Goal: Task Accomplishment & Management: Manage account settings

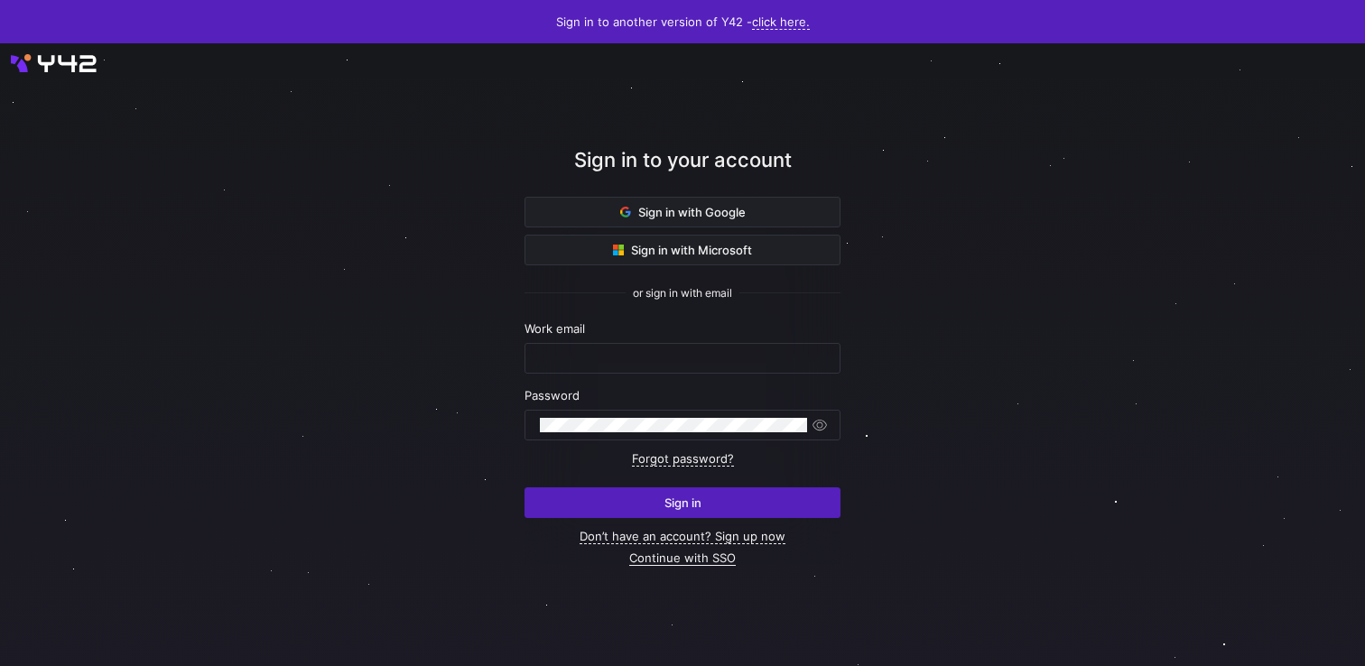
click at [700, 558] on link "Continue with SSO" at bounding box center [682, 558] width 106 height 15
click at [697, 560] on link "Continue with SSO" at bounding box center [682, 558] width 106 height 15
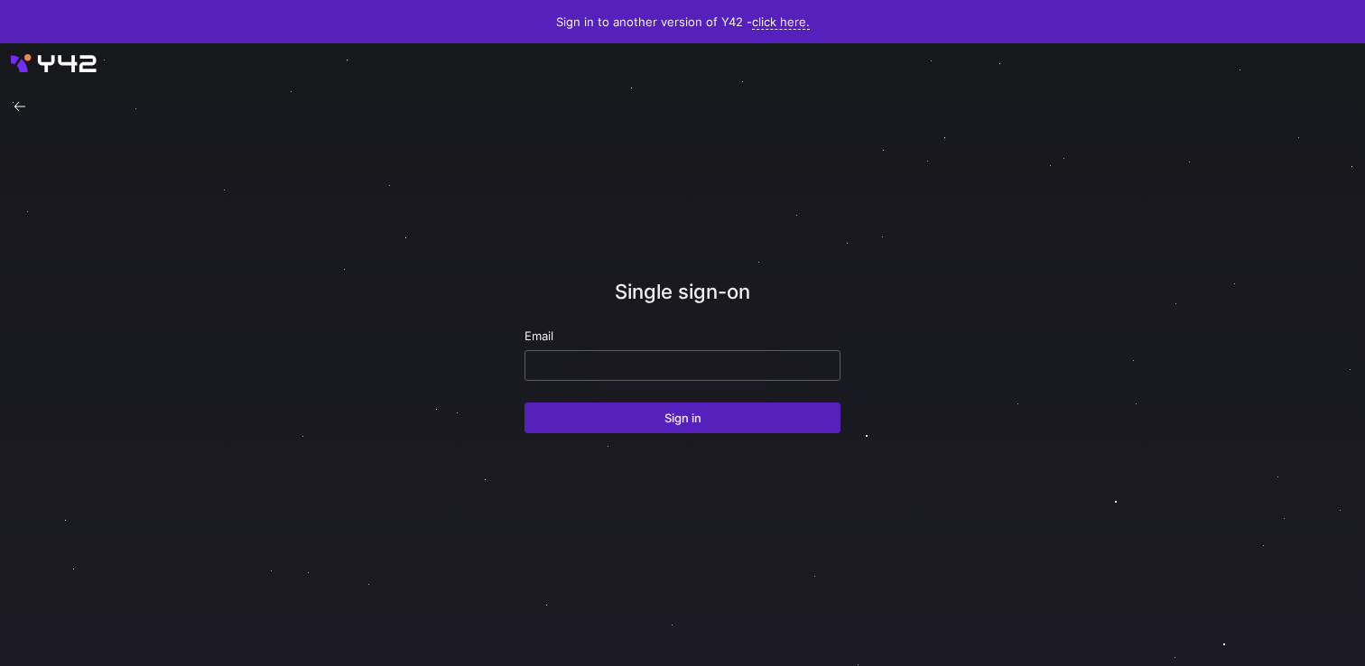
click at [697, 366] on input "email" at bounding box center [682, 365] width 285 height 14
paste input "[EMAIL_ADDRESS][DOMAIN_NAME]"
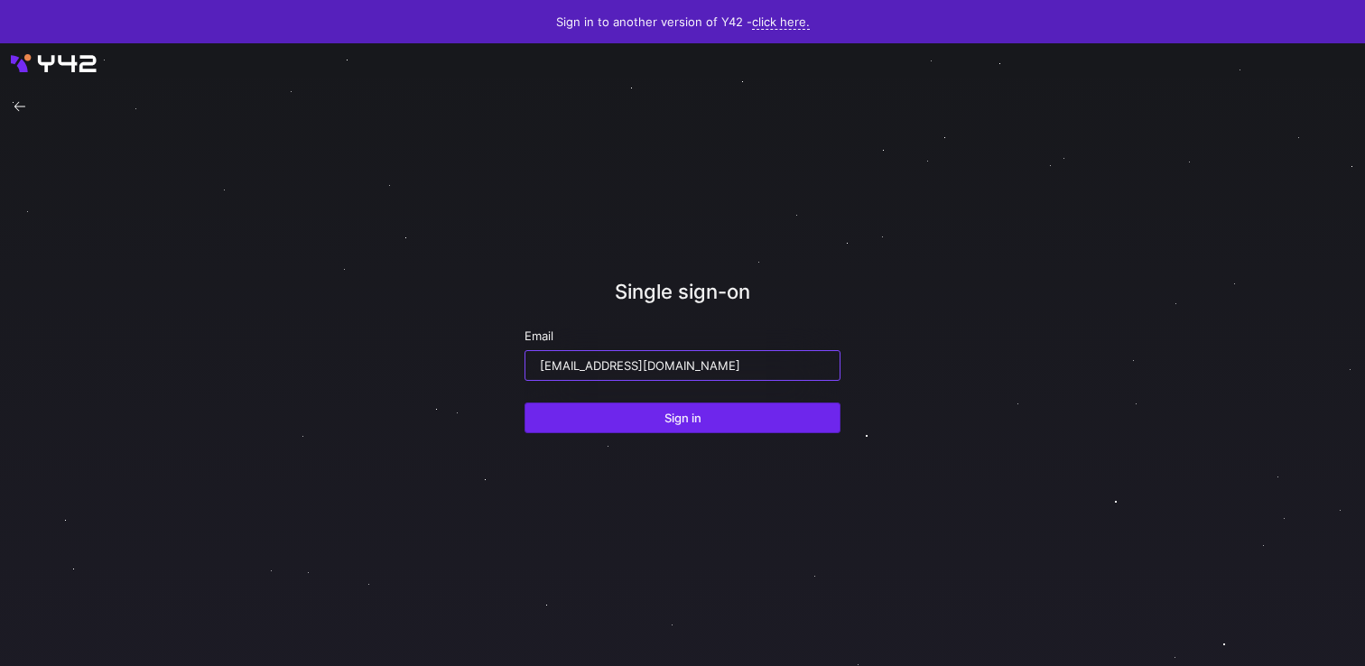
type input "[EMAIL_ADDRESS][DOMAIN_NAME]"
click at [699, 424] on span "Sign in" at bounding box center [682, 418] width 37 height 14
